Goal: Task Accomplishment & Management: Use online tool/utility

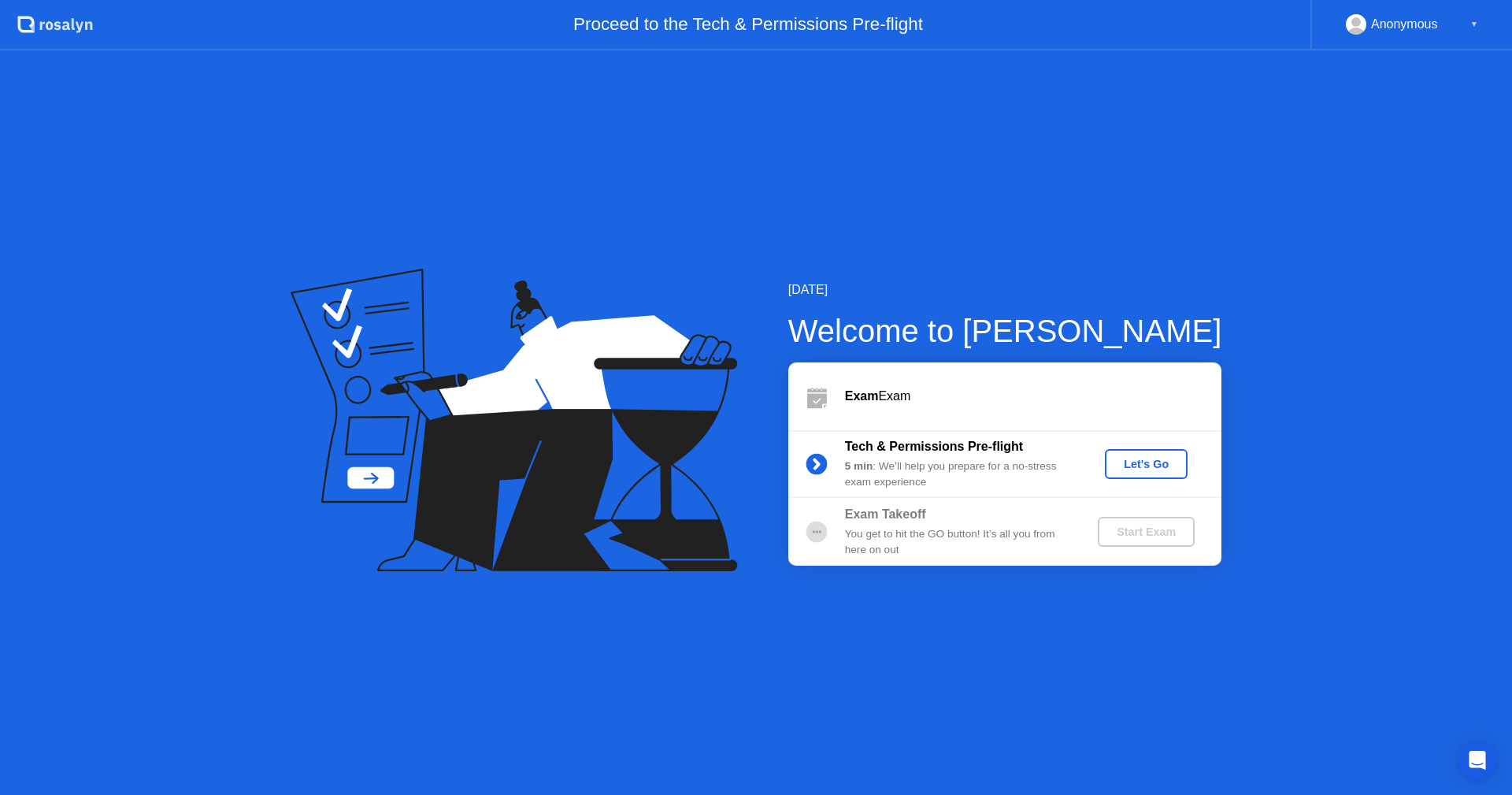
click at [1157, 460] on div "Let's Go" at bounding box center [1146, 464] width 70 height 12
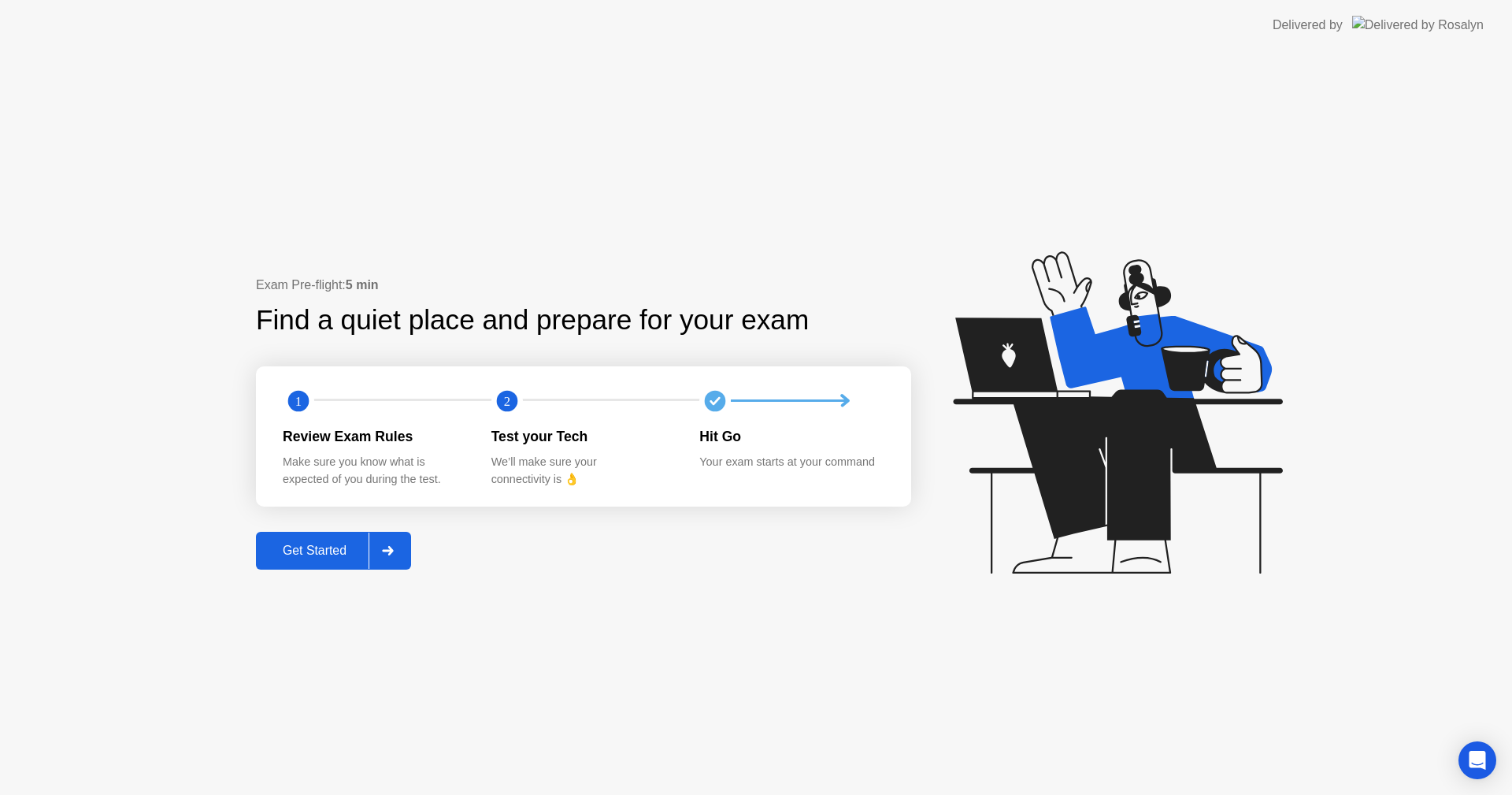
click at [302, 556] on div "Get Started" at bounding box center [314, 551] width 108 height 14
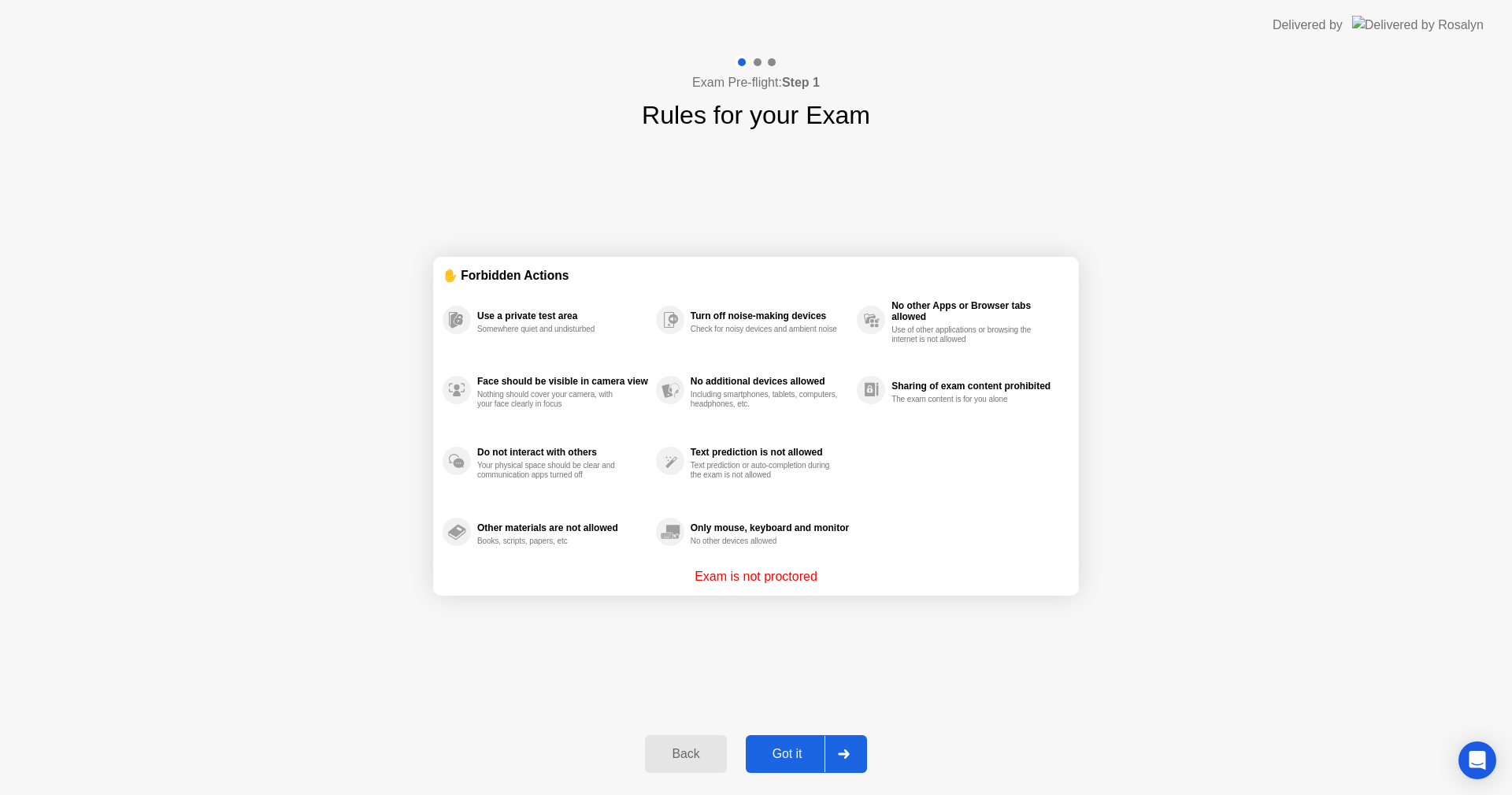
click at [792, 754] on div "Got it" at bounding box center [788, 754] width 74 height 14
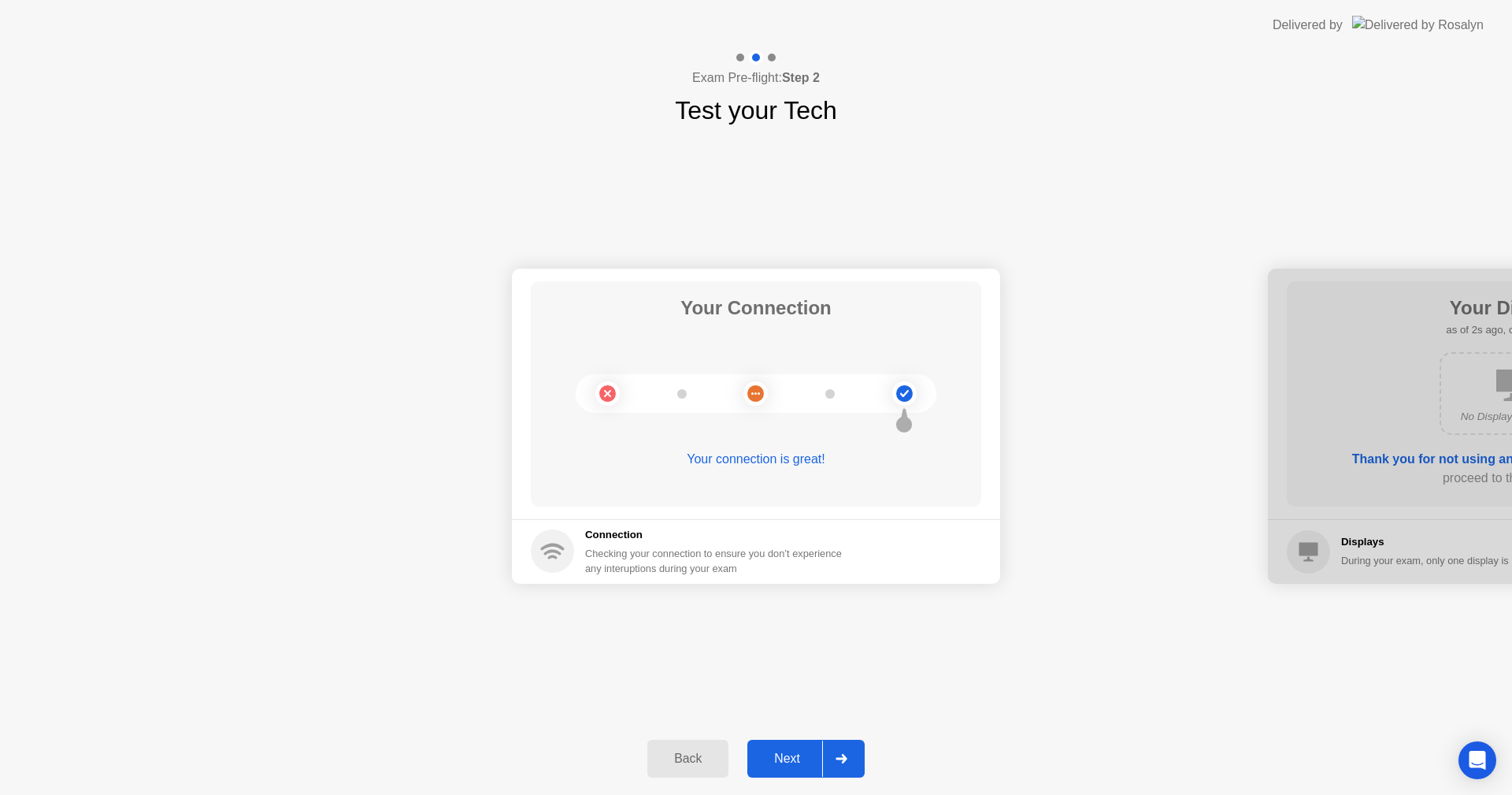
click at [790, 761] on div "Next" at bounding box center [787, 759] width 70 height 14
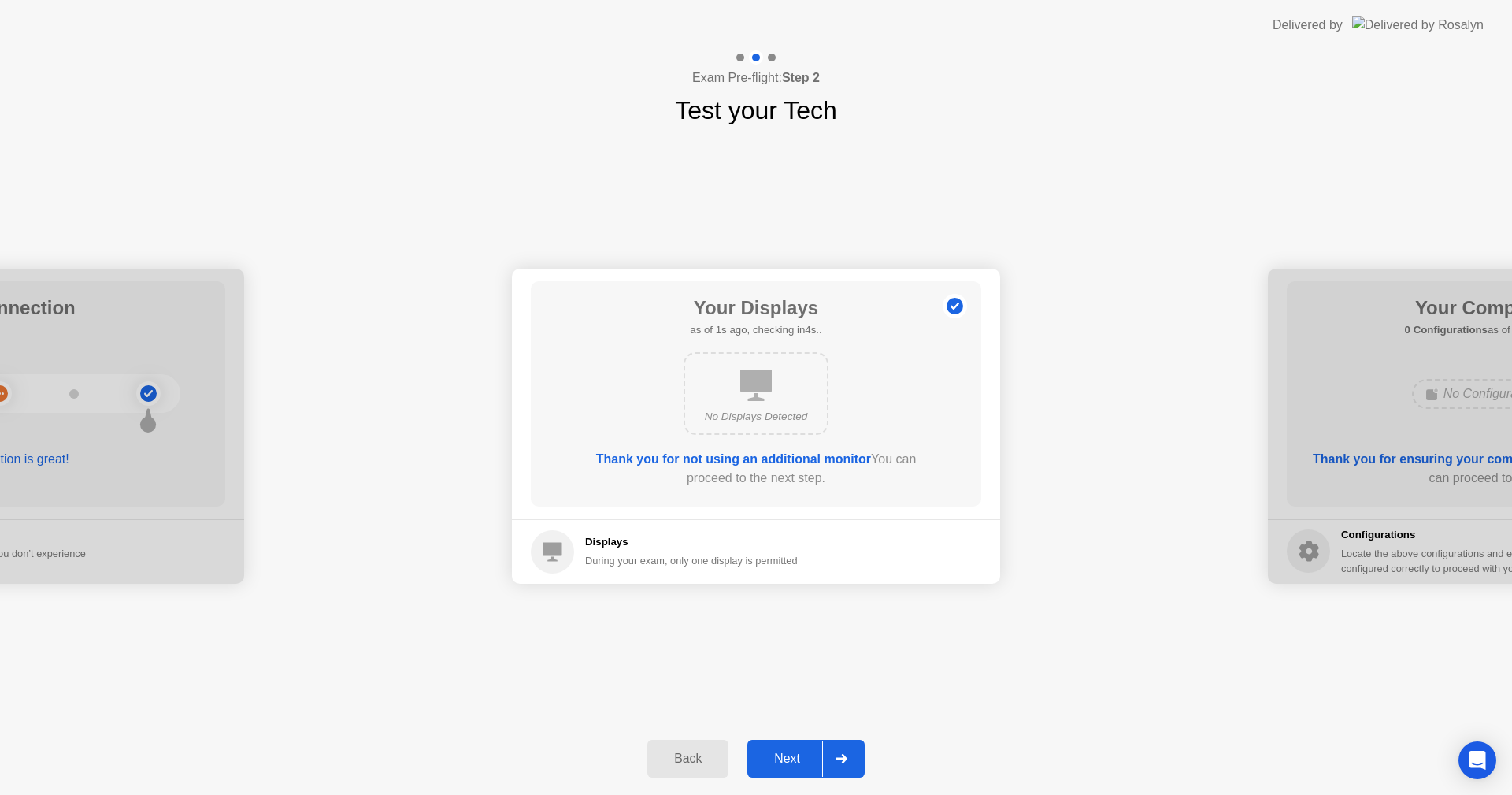
click at [789, 759] on div "Next" at bounding box center [787, 759] width 70 height 14
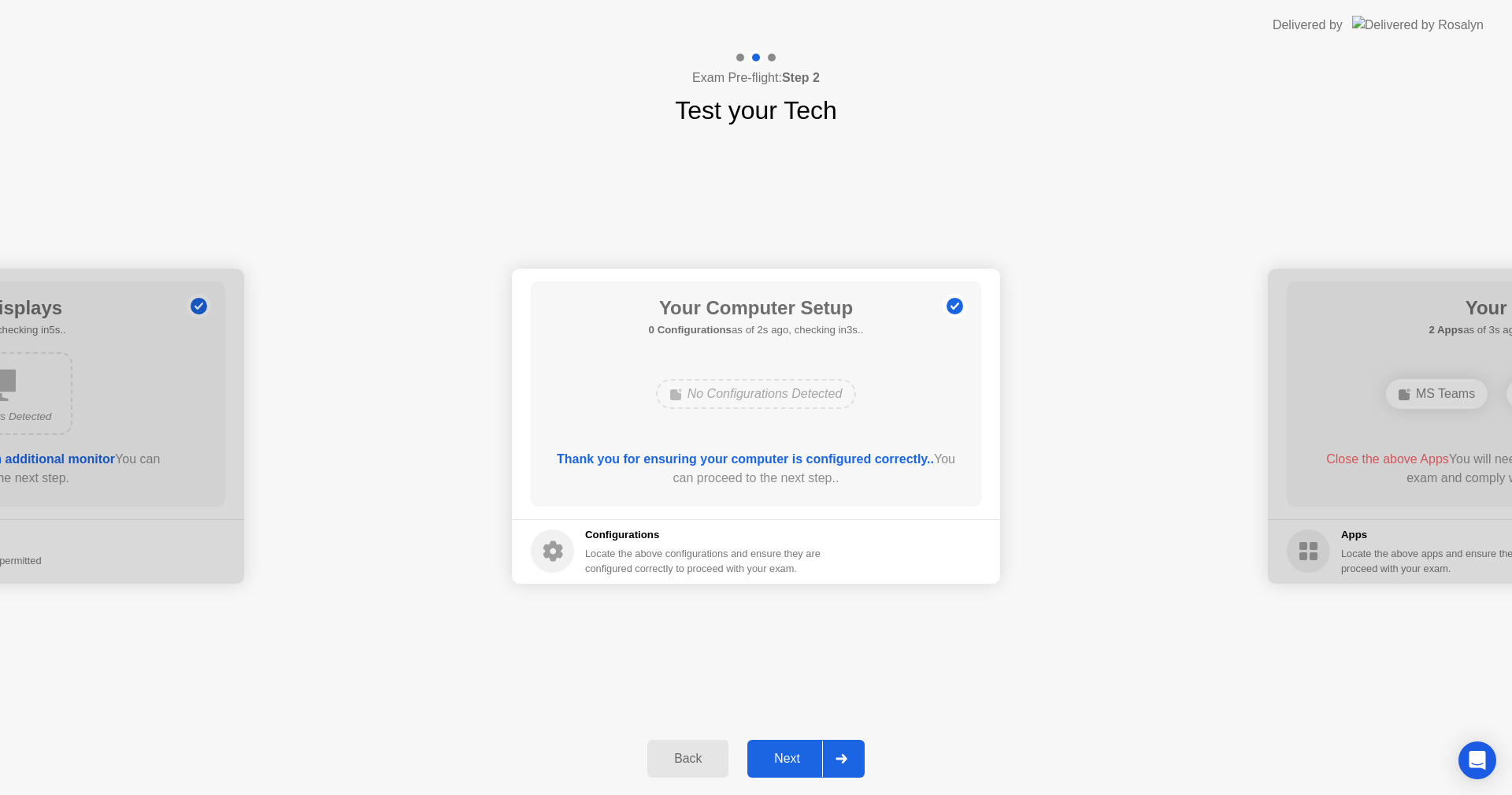
click at [789, 759] on div "Next" at bounding box center [787, 759] width 70 height 14
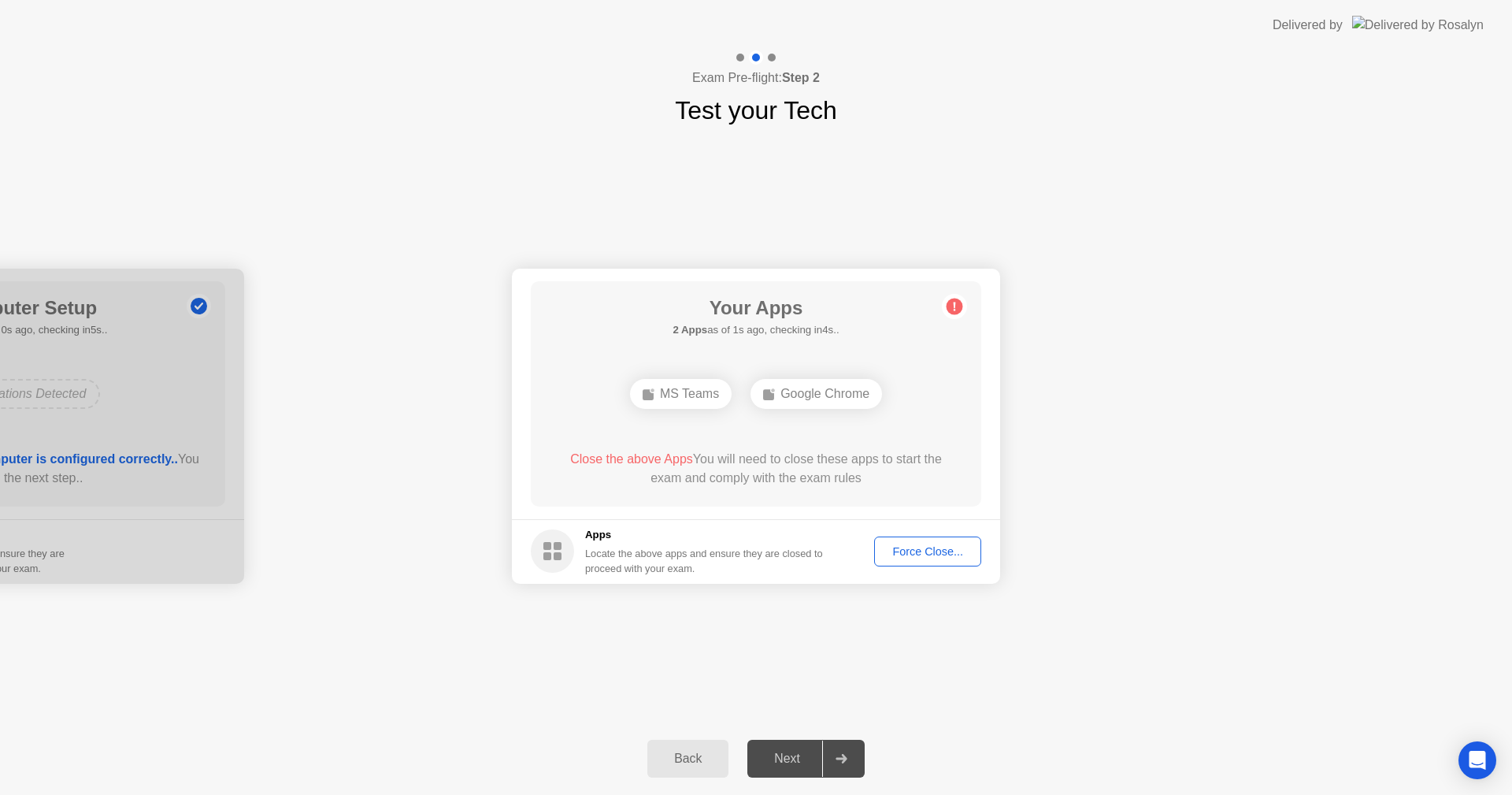
click at [935, 554] on div "Force Close..." at bounding box center [927, 551] width 96 height 12
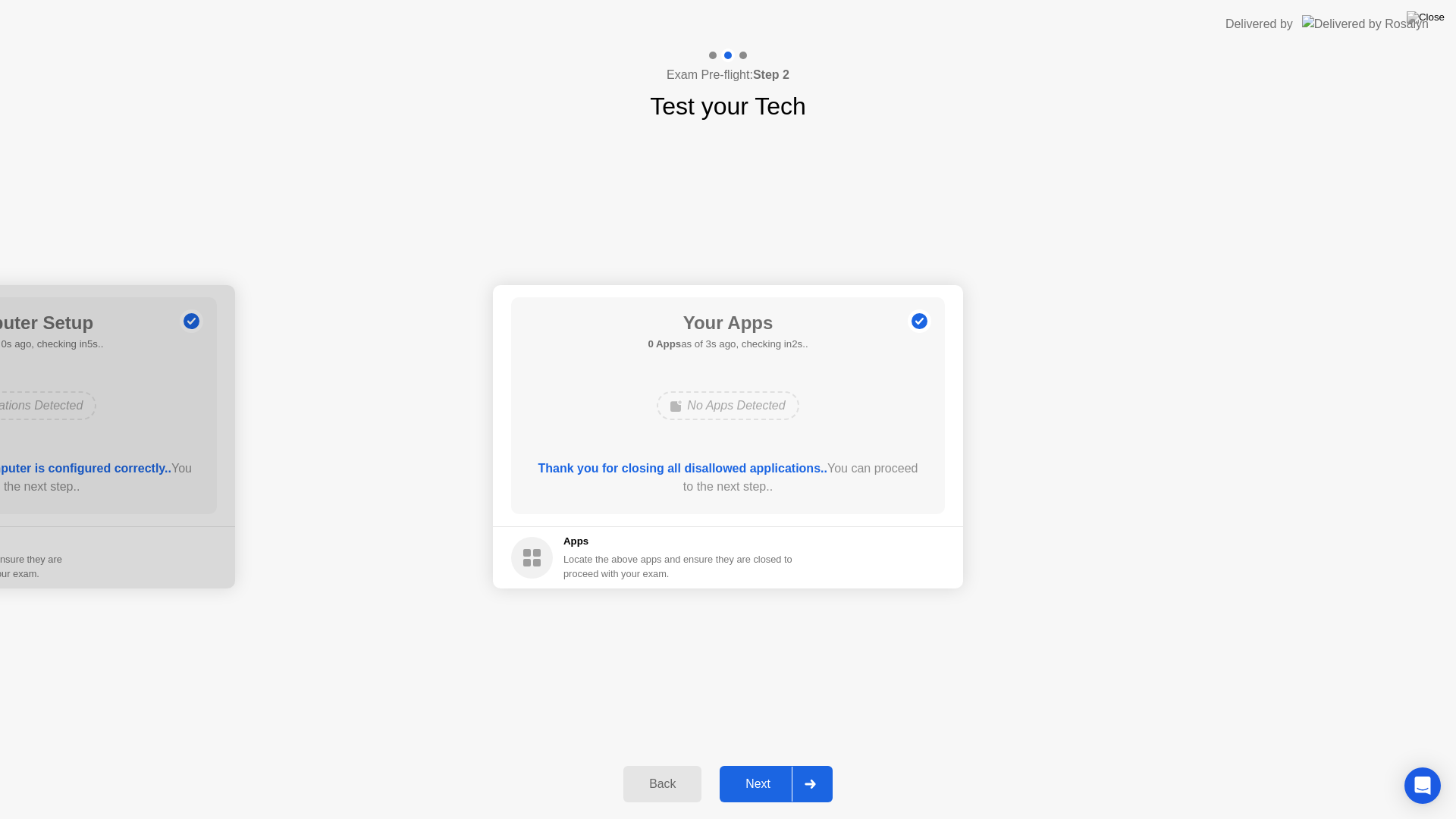
click at [752, 764] on div "Next" at bounding box center [758, 783] width 67 height 14
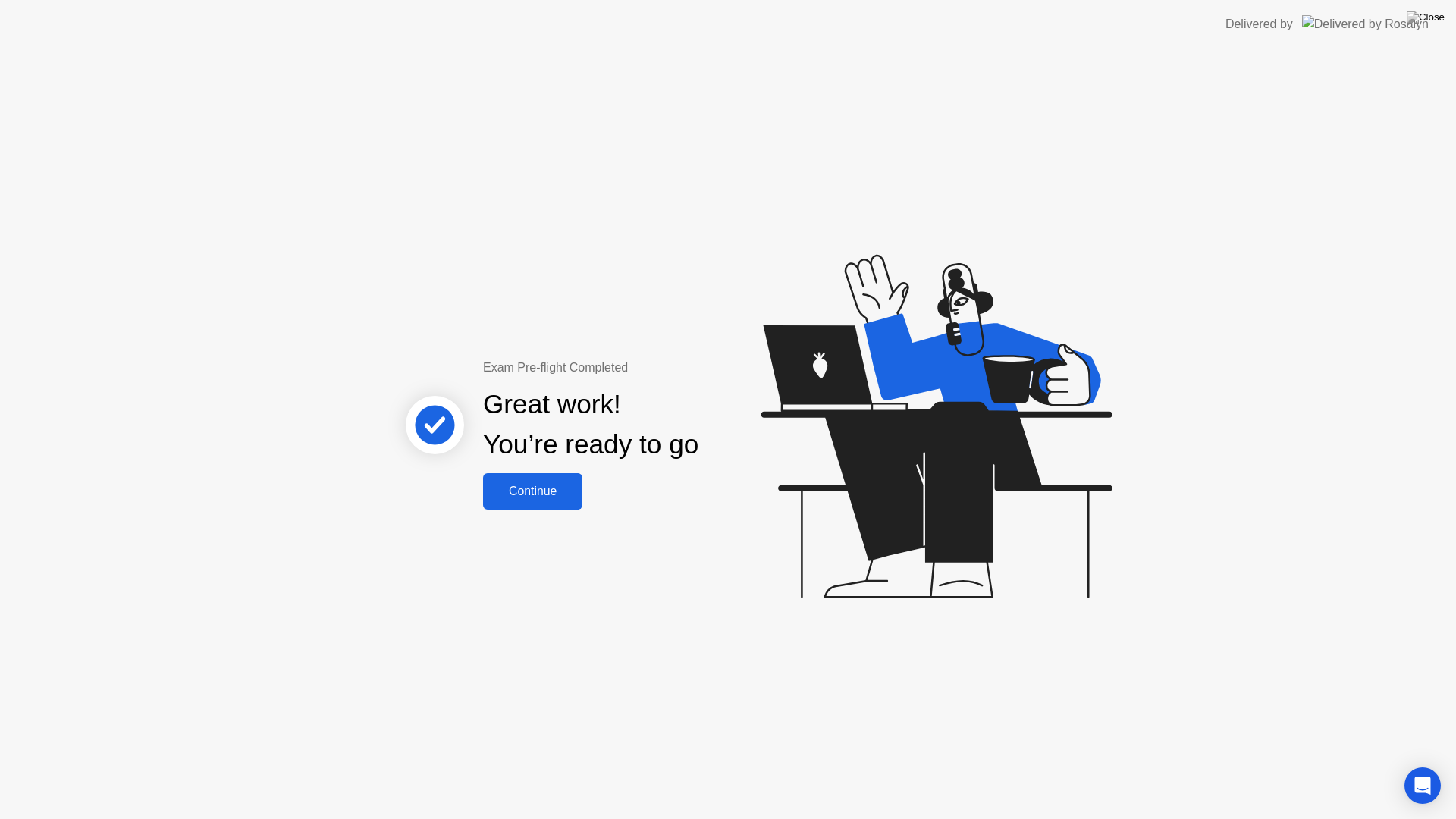
click at [548, 494] on div "Continue" at bounding box center [533, 491] width 90 height 14
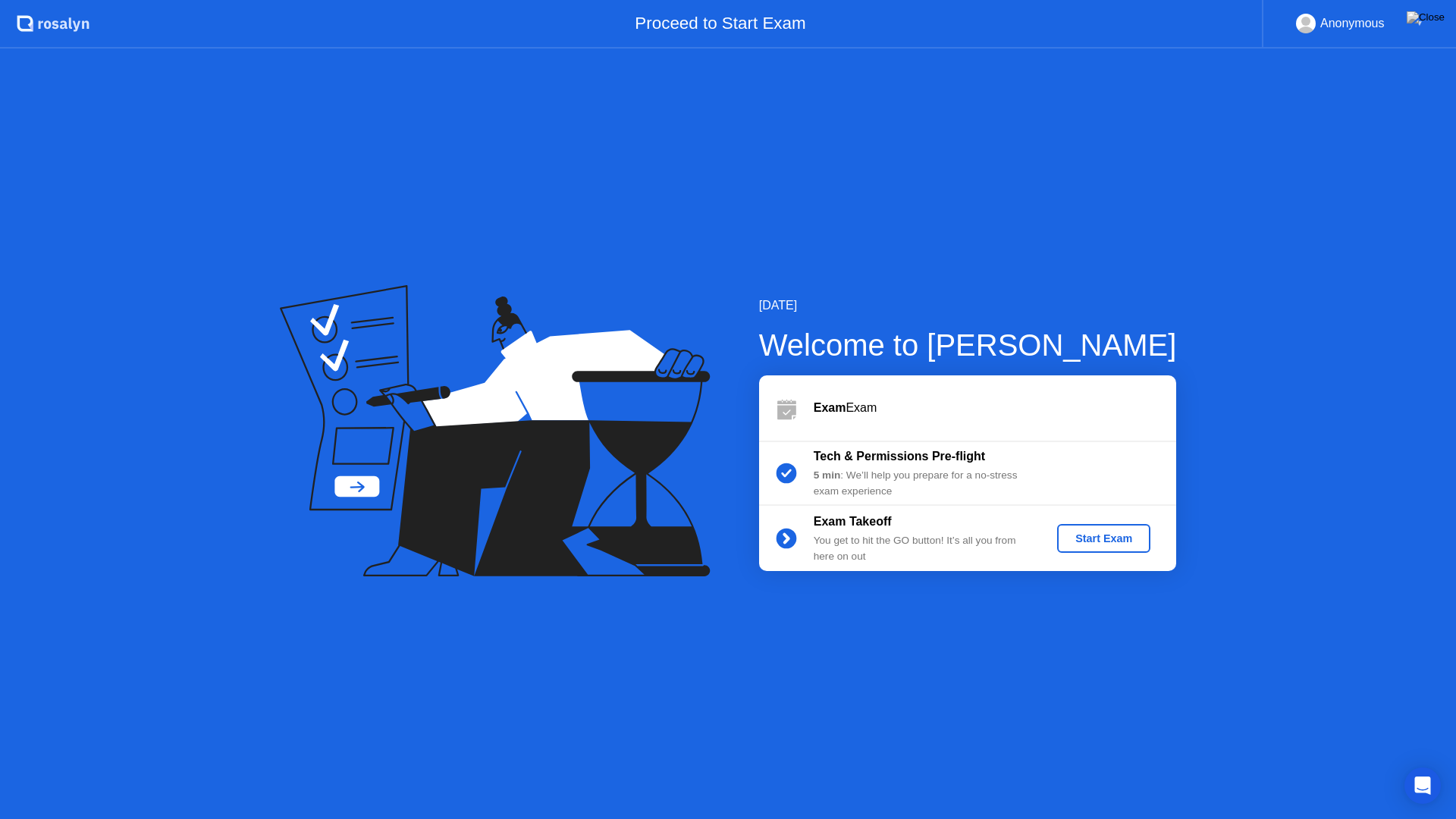
click at [1116, 537] on div "Start Exam" at bounding box center [1104, 538] width 81 height 12
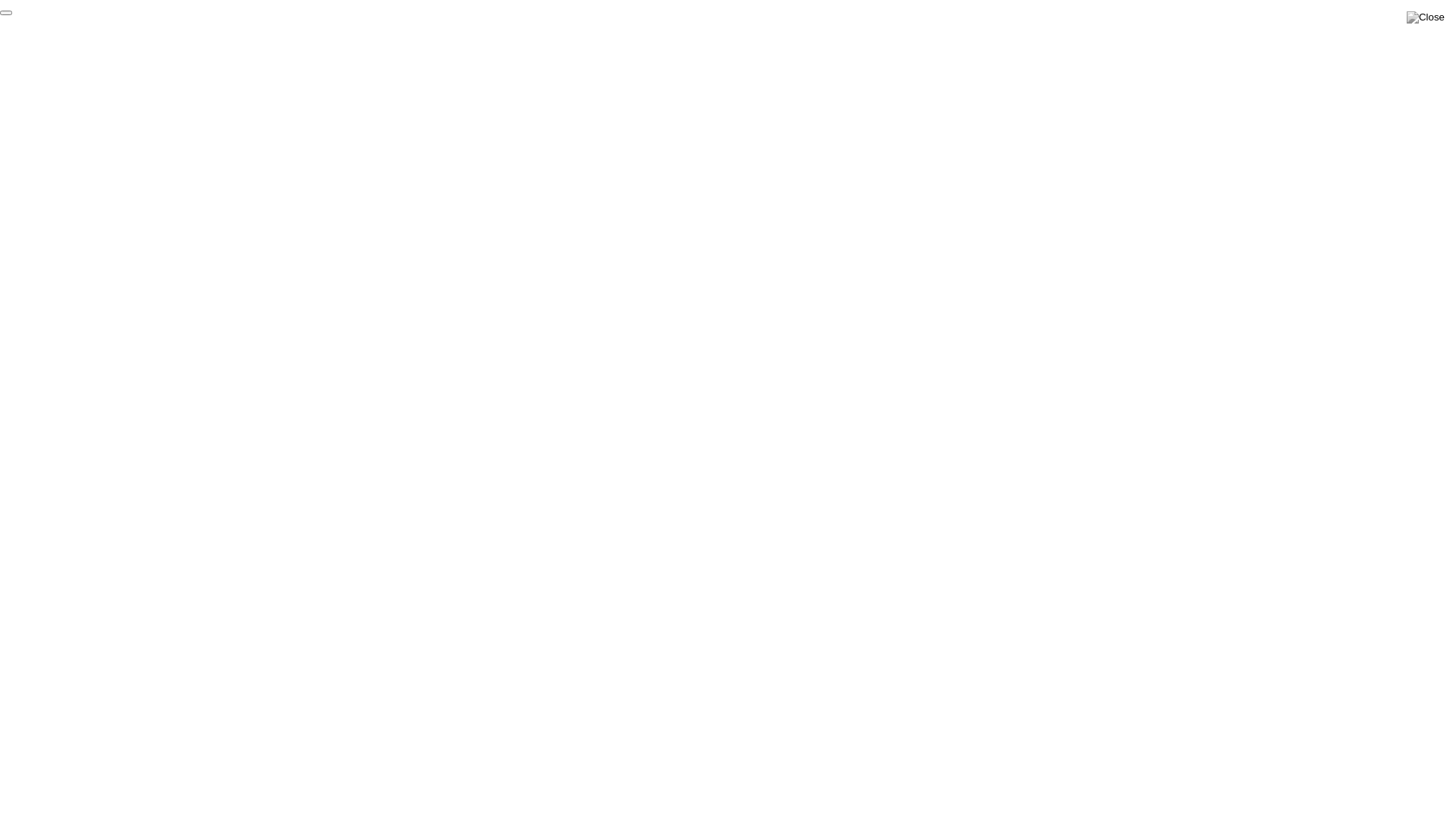
click div "End Proctoring Session"
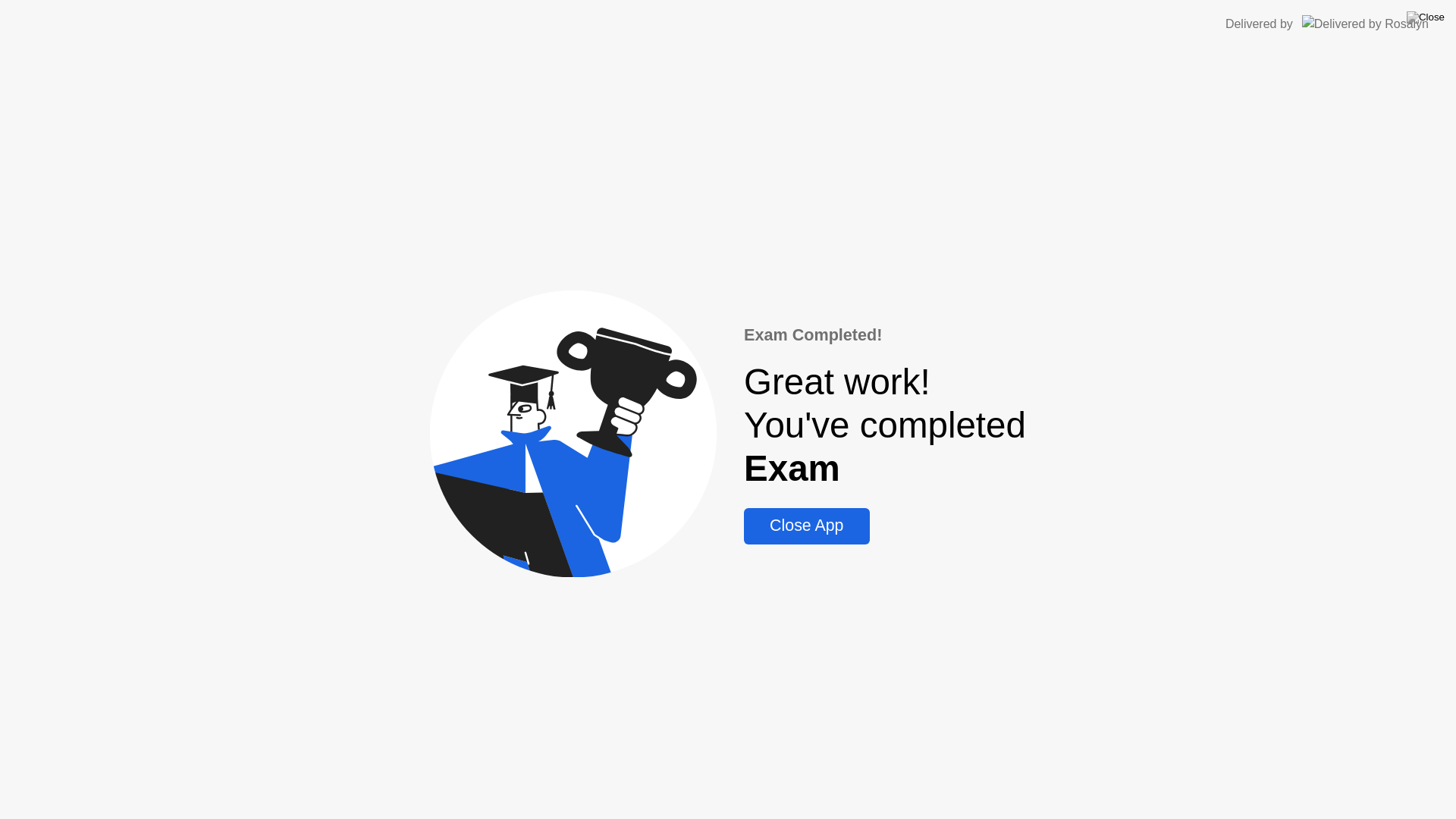
click at [833, 533] on div "Close App" at bounding box center [807, 525] width 116 height 19
